Goal: Task Accomplishment & Management: Complete application form

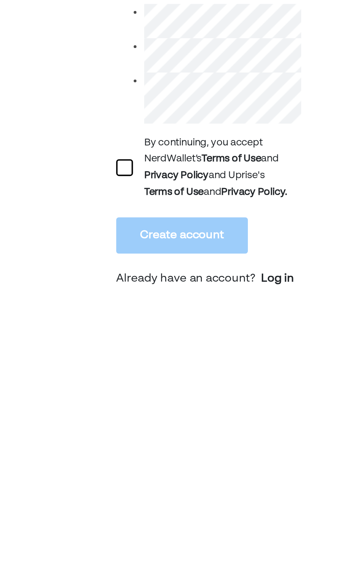
scroll to position [9, 0]
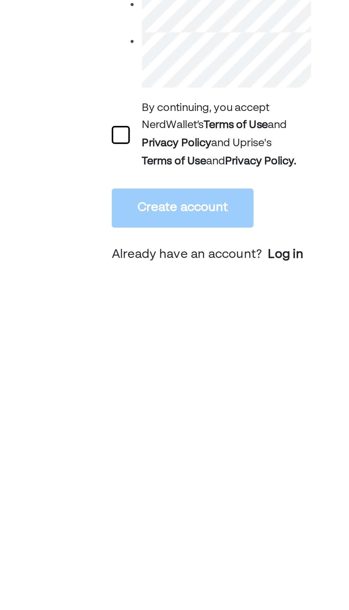
click at [58, 320] on div at bounding box center [57, 315] width 9 height 9
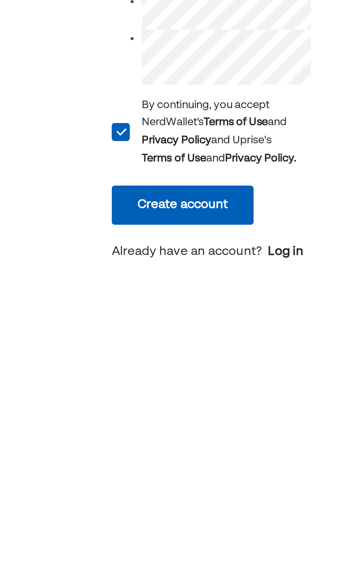
click at [107, 358] on button "Create account" at bounding box center [86, 348] width 67 height 19
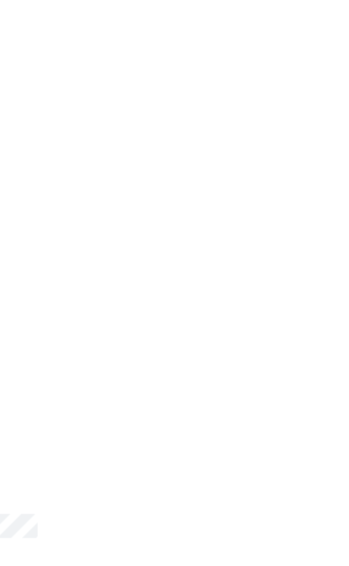
scroll to position [5, 0]
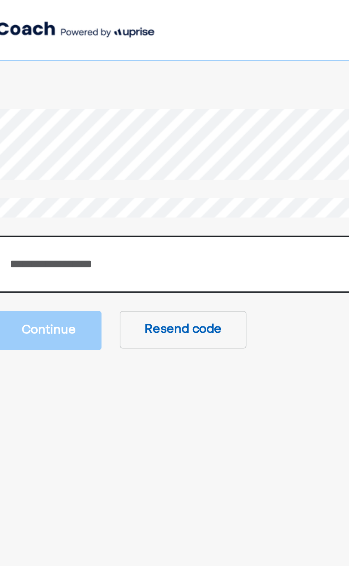
click at [182, 124] on input "number" at bounding box center [174, 124] width 192 height 27
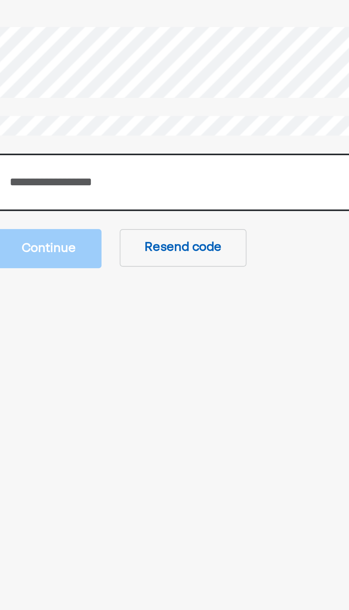
click at [201, 128] on input "number" at bounding box center [174, 124] width 192 height 27
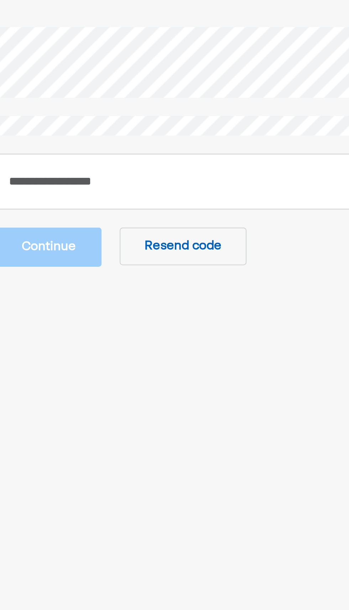
click at [177, 158] on button "Resend code" at bounding box center [167, 155] width 60 height 18
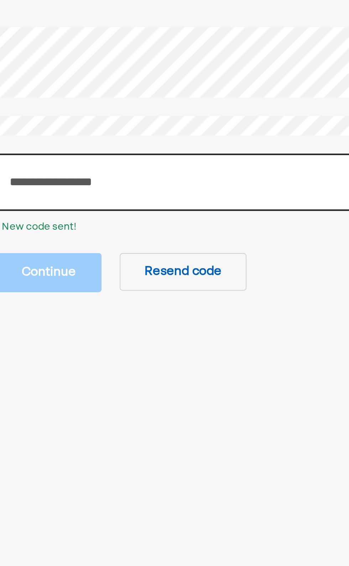
click at [173, 127] on input "number" at bounding box center [174, 124] width 192 height 27
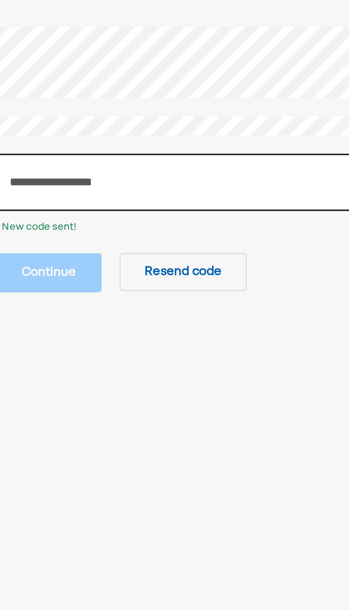
click at [172, 126] on input "number" at bounding box center [174, 124] width 192 height 27
click at [90, 128] on input "number" at bounding box center [174, 124] width 192 height 27
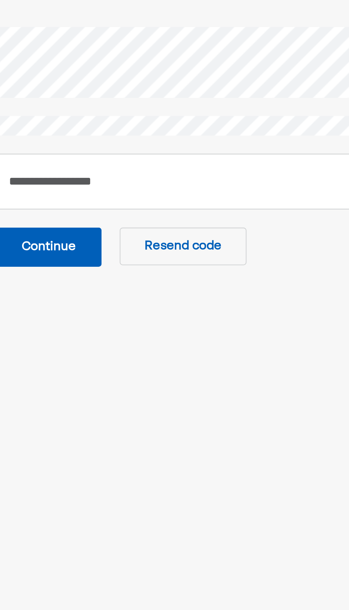
click at [113, 157] on button "Continue" at bounding box center [103, 155] width 50 height 19
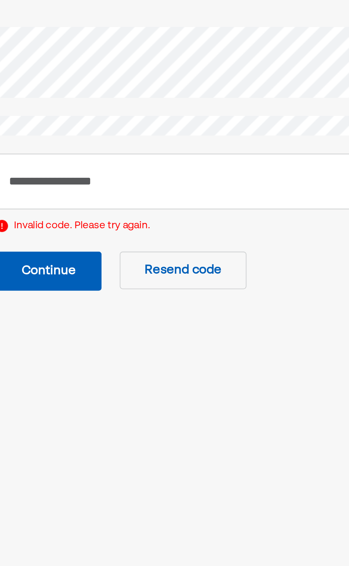
click at [119, 167] on button "Continue" at bounding box center [103, 167] width 50 height 19
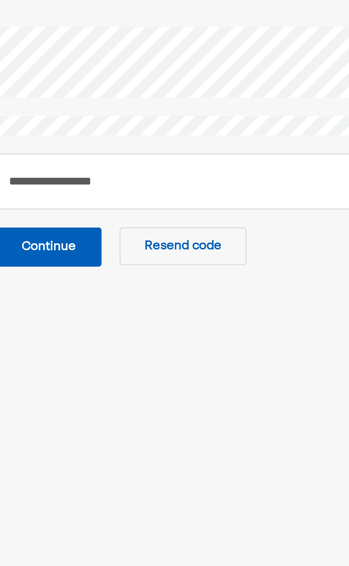
click at [123, 156] on button "Continue" at bounding box center [103, 155] width 50 height 19
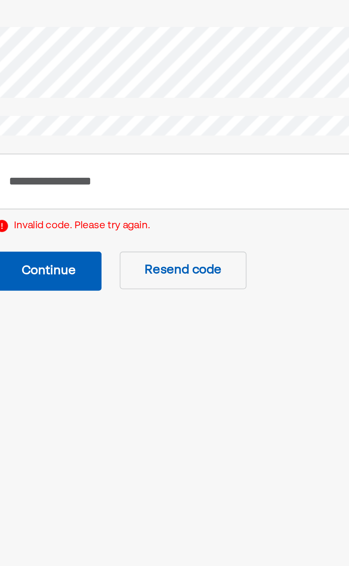
click at [178, 166] on button "Resend code" at bounding box center [167, 167] width 60 height 18
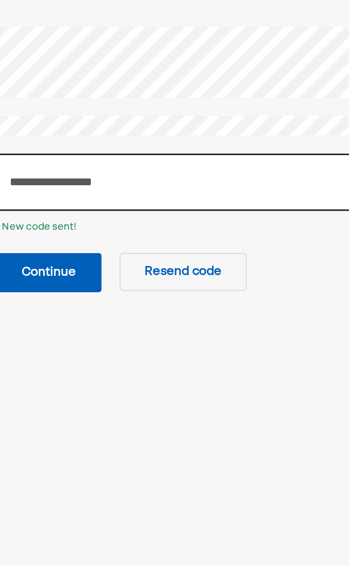
click at [148, 127] on input "******" at bounding box center [174, 124] width 192 height 27
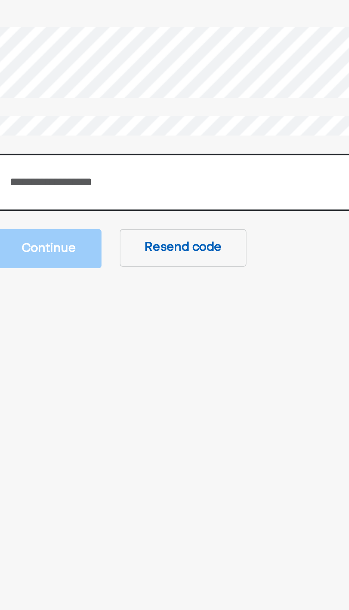
type input "*"
